Goal: Book appointment/travel/reservation

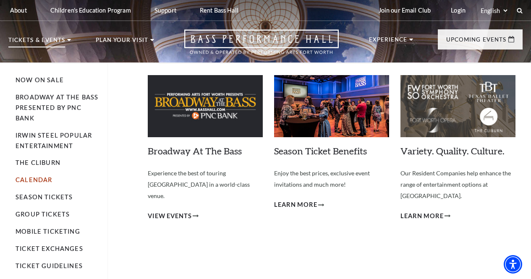
click at [36, 183] on link "Calendar" at bounding box center [34, 179] width 37 height 7
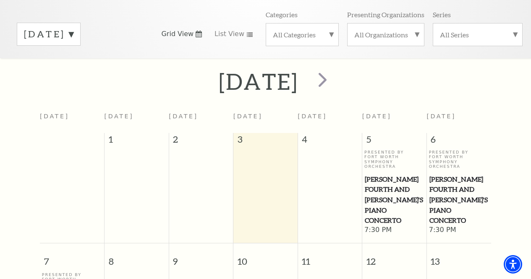
scroll to position [120, 0]
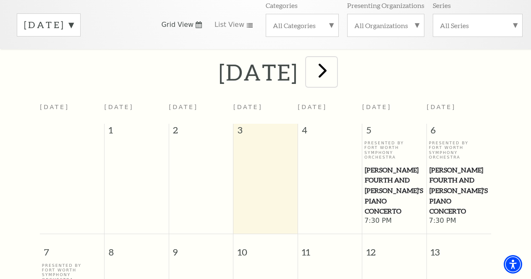
click at [335, 76] on span "next" at bounding box center [323, 70] width 24 height 24
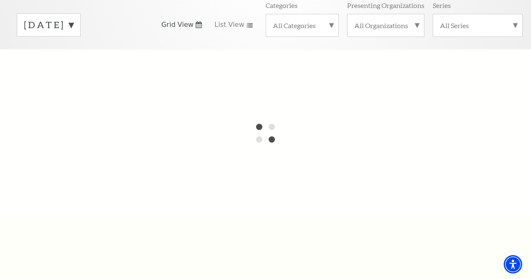
click at [74, 26] on label "[DATE]" at bounding box center [49, 24] width 50 height 13
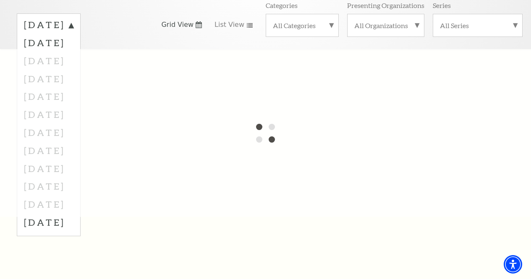
click at [71, 80] on div at bounding box center [265, 133] width 531 height 168
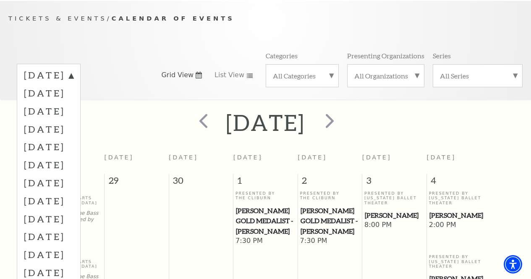
scroll to position [74, 0]
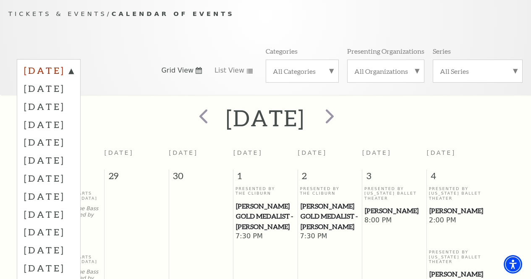
click at [74, 77] on label "[DATE]" at bounding box center [49, 71] width 50 height 15
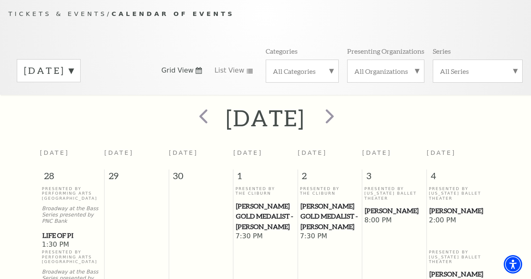
click at [37, 77] on label "[DATE]" at bounding box center [49, 70] width 50 height 13
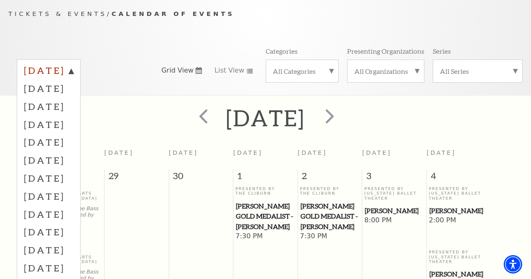
click at [59, 75] on label "[DATE]" at bounding box center [49, 71] width 50 height 15
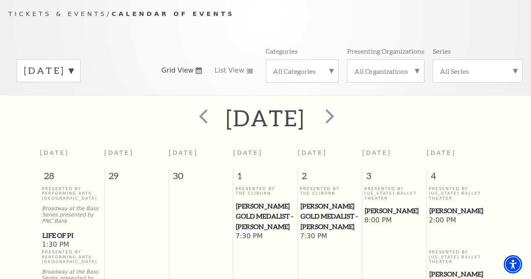
click at [59, 75] on label "[DATE]" at bounding box center [49, 70] width 50 height 13
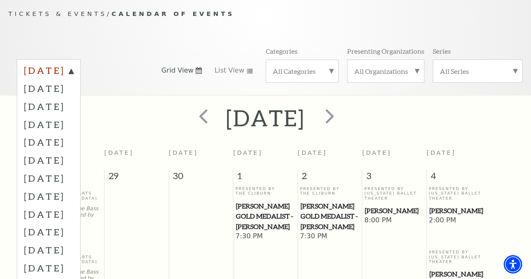
click at [74, 74] on label "[DATE]" at bounding box center [49, 71] width 50 height 15
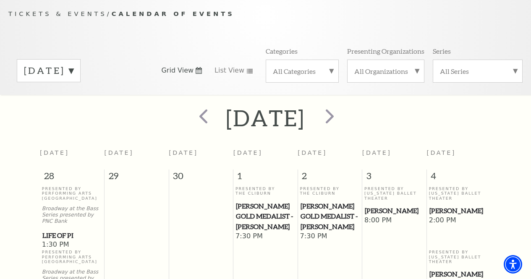
click at [81, 74] on div "[DATE]" at bounding box center [49, 70] width 64 height 23
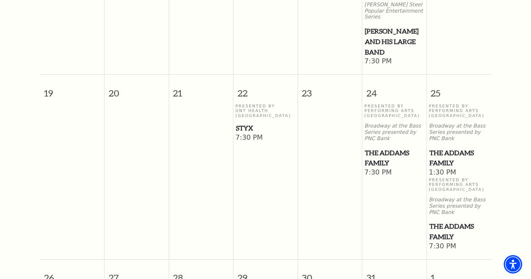
scroll to position [452, 0]
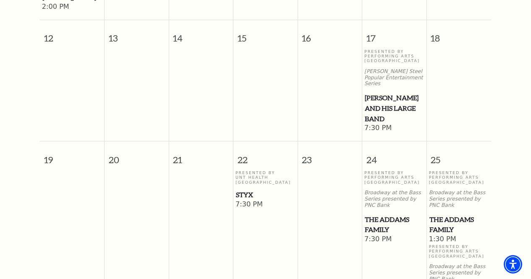
click at [246, 193] on span "Styx" at bounding box center [265, 195] width 59 height 11
